Goal: Task Accomplishment & Management: Manage account settings

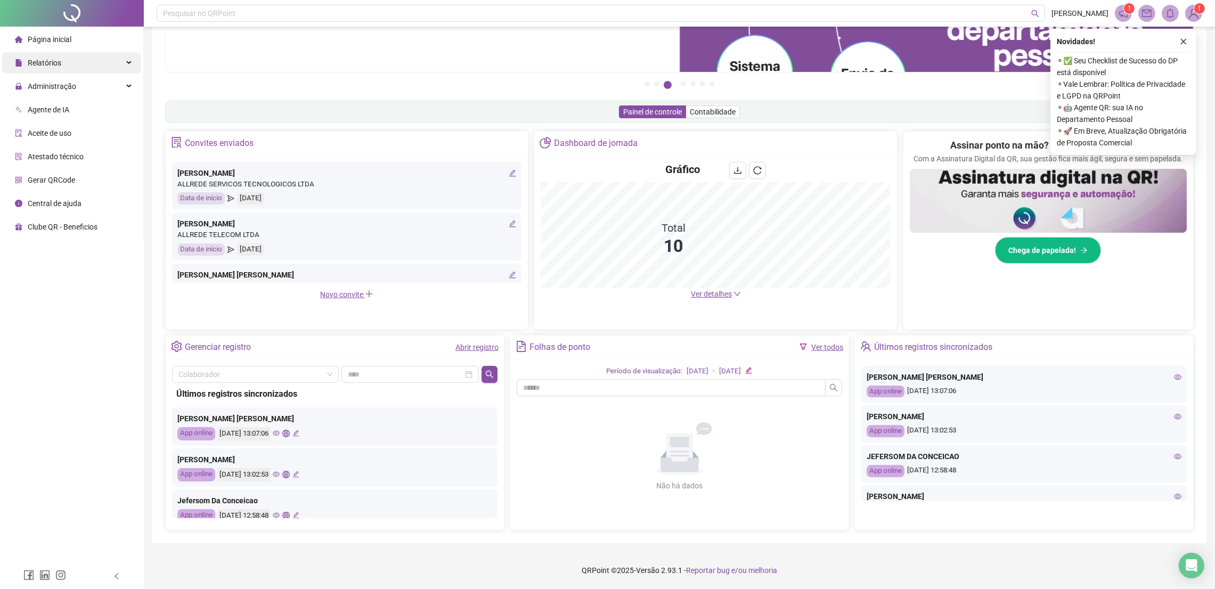
click at [97, 65] on div "Relatórios" at bounding box center [71, 62] width 139 height 21
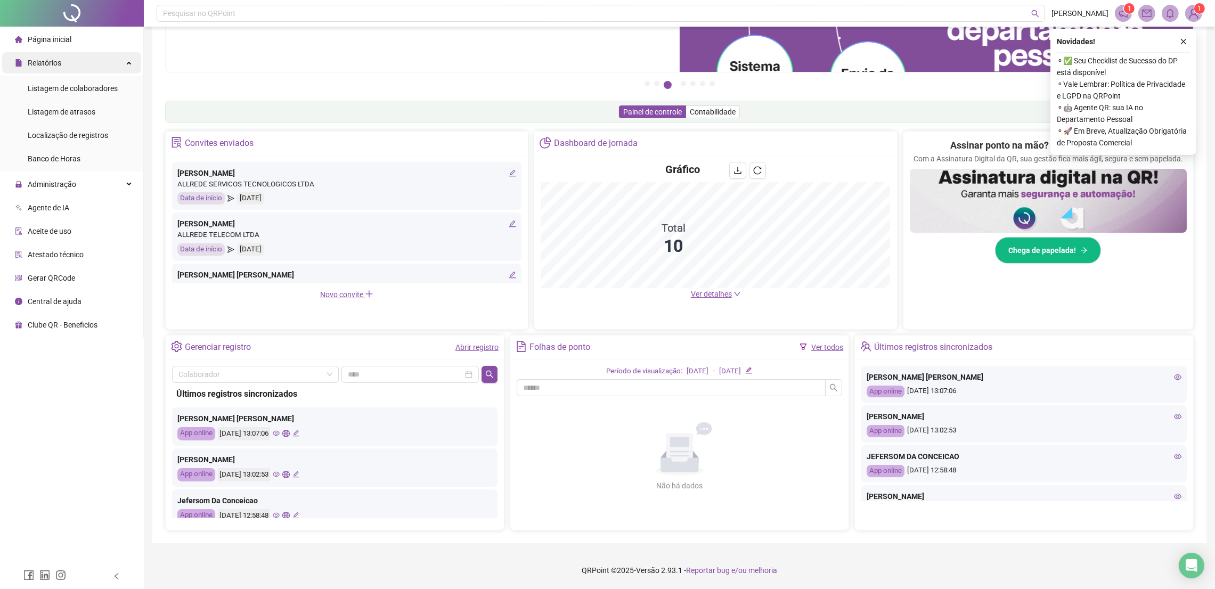
click at [118, 64] on div "Relatórios" at bounding box center [71, 62] width 139 height 21
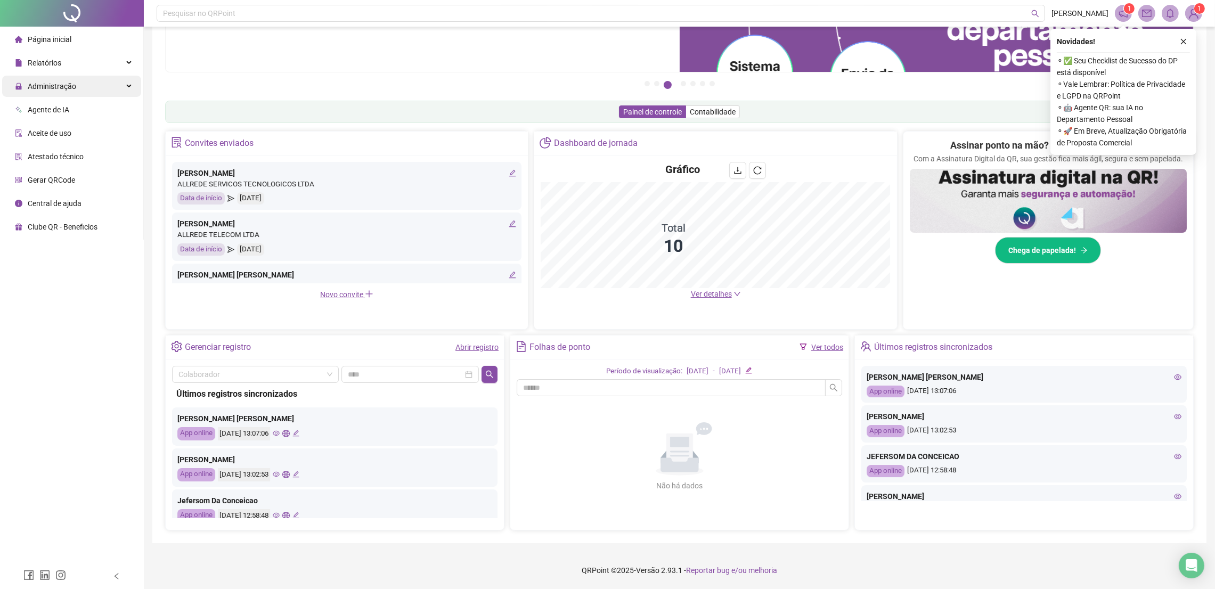
click at [90, 89] on div "Administração" at bounding box center [71, 86] width 139 height 21
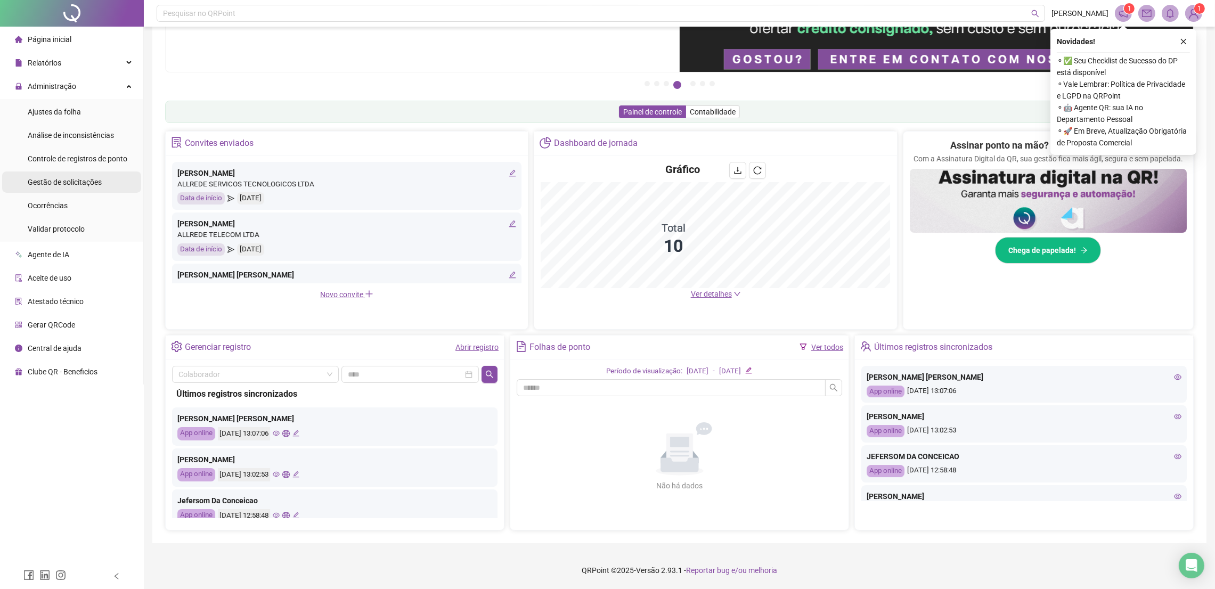
click at [82, 187] on div "Gestão de solicitações" at bounding box center [65, 182] width 74 height 21
